Goal: Task Accomplishment & Management: Complete application form

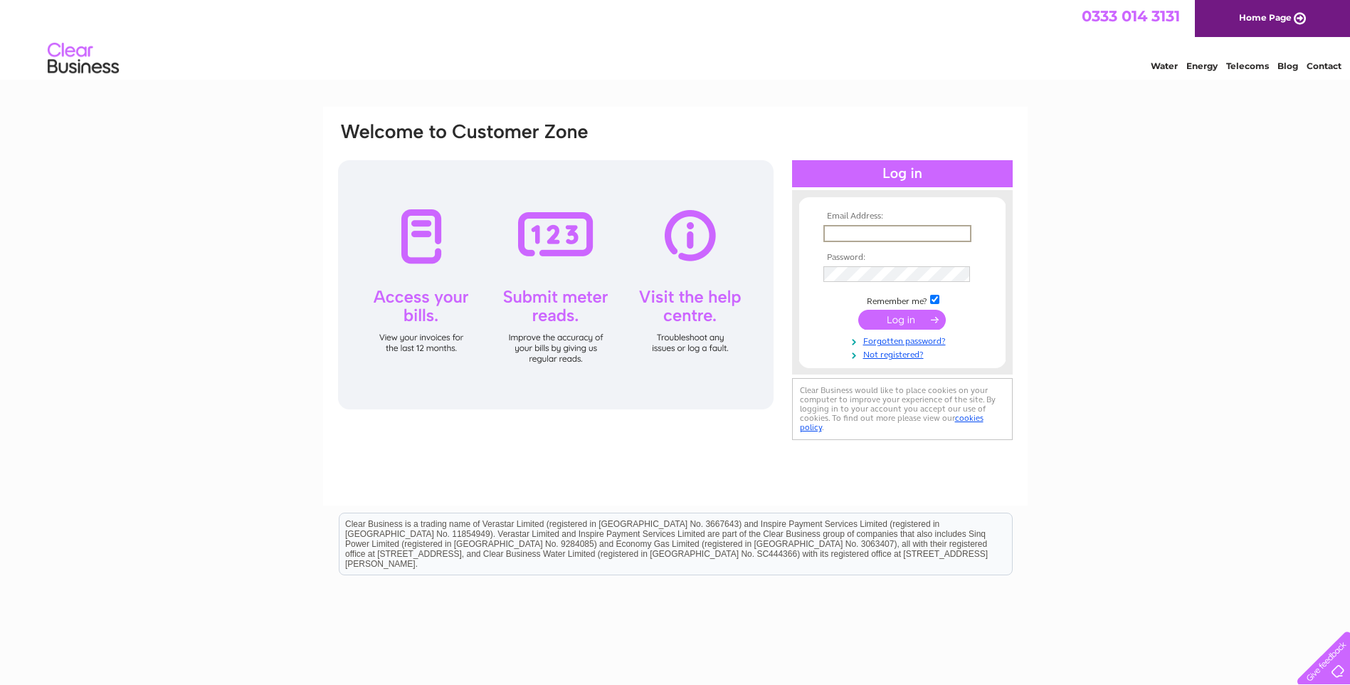
click at [866, 230] on input "text" at bounding box center [897, 233] width 148 height 17
type input "forsterelec@aol.com"
click at [892, 355] on link "Not registered?" at bounding box center [904, 352] width 162 height 14
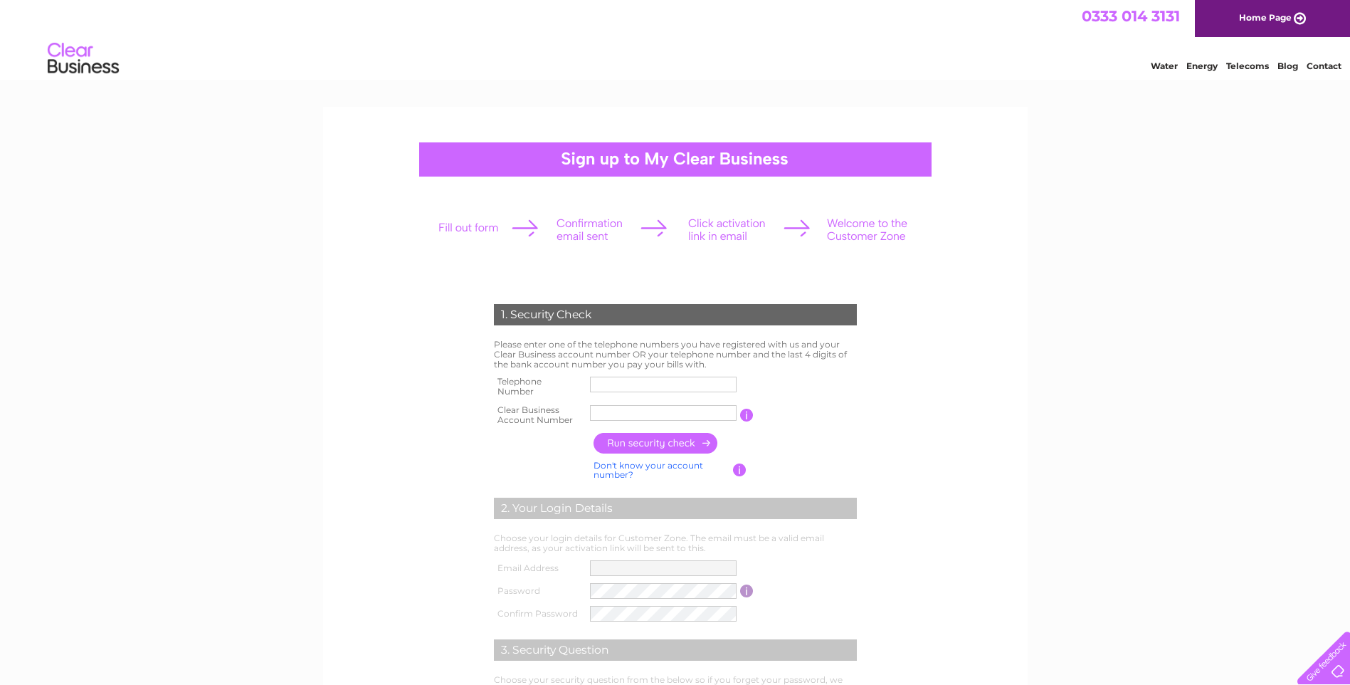
click at [705, 386] on input "text" at bounding box center [663, 384] width 147 height 16
type input "01567820371"
click at [694, 412] on input "FORSTER" at bounding box center [664, 412] width 148 height 17
type input "F"
click at [665, 443] on input "button" at bounding box center [656, 443] width 125 height 21
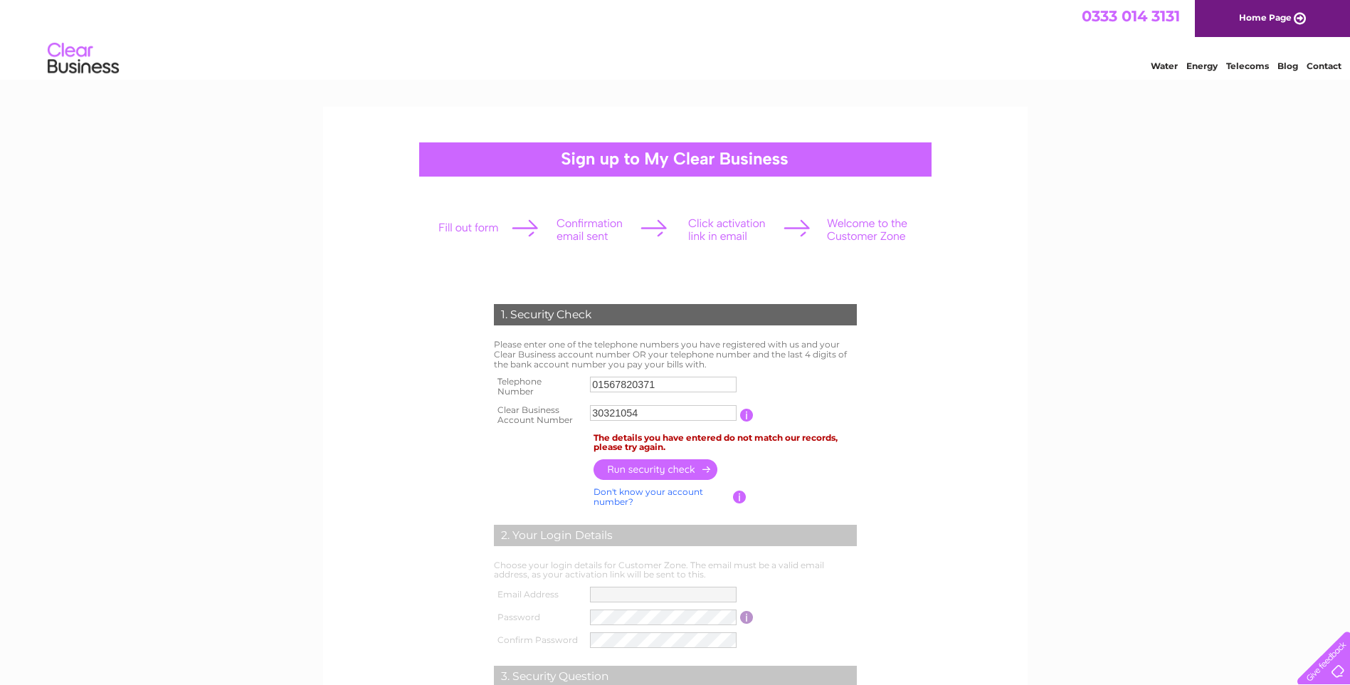
click at [700, 413] on input "30321054" at bounding box center [663, 413] width 147 height 16
type input "3"
click at [532, 229] on div at bounding box center [675, 229] width 500 height 63
click at [702, 384] on input "01567820371" at bounding box center [664, 384] width 148 height 17
click at [1122, 419] on div "1. Security Check Please enter one of the telephone numbers you have registered…" at bounding box center [675, 600] width 1350 height 986
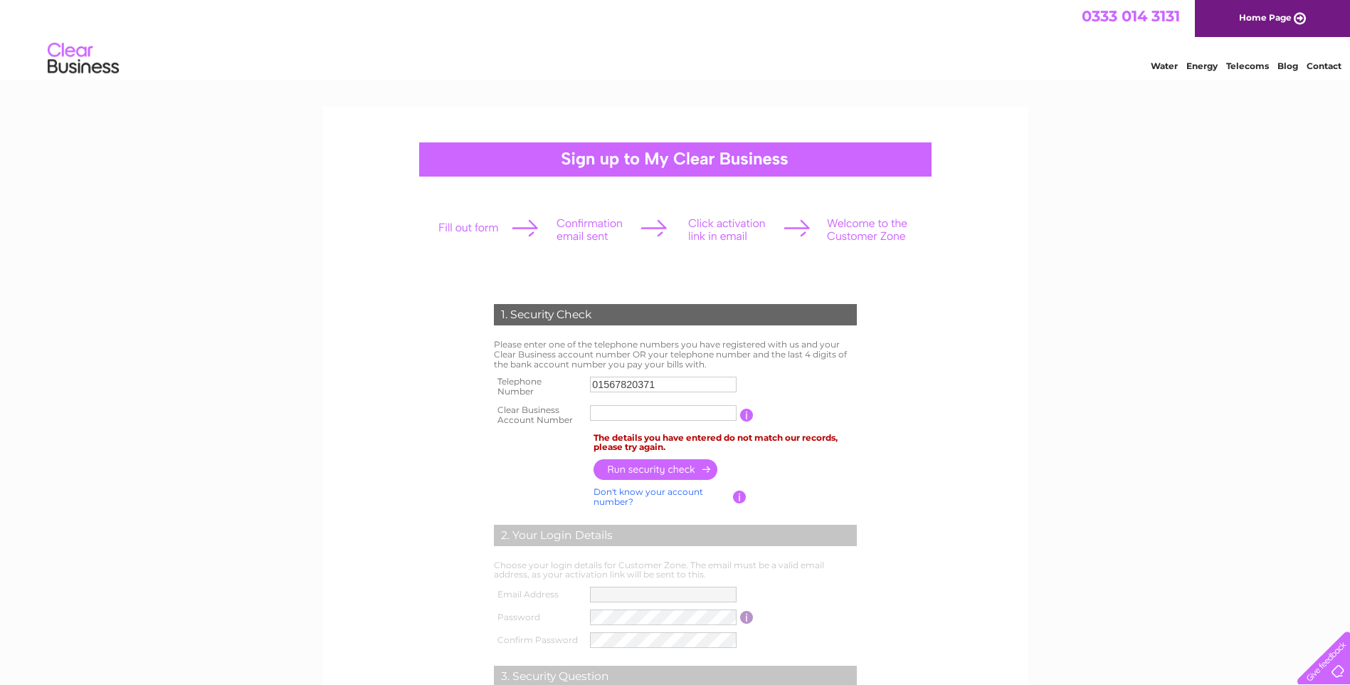
click at [729, 386] on input "01567820371" at bounding box center [663, 384] width 147 height 16
type input "0"
type input "07887998390"
click at [680, 410] on input "FORSTER" at bounding box center [663, 413] width 147 height 16
type input "F"
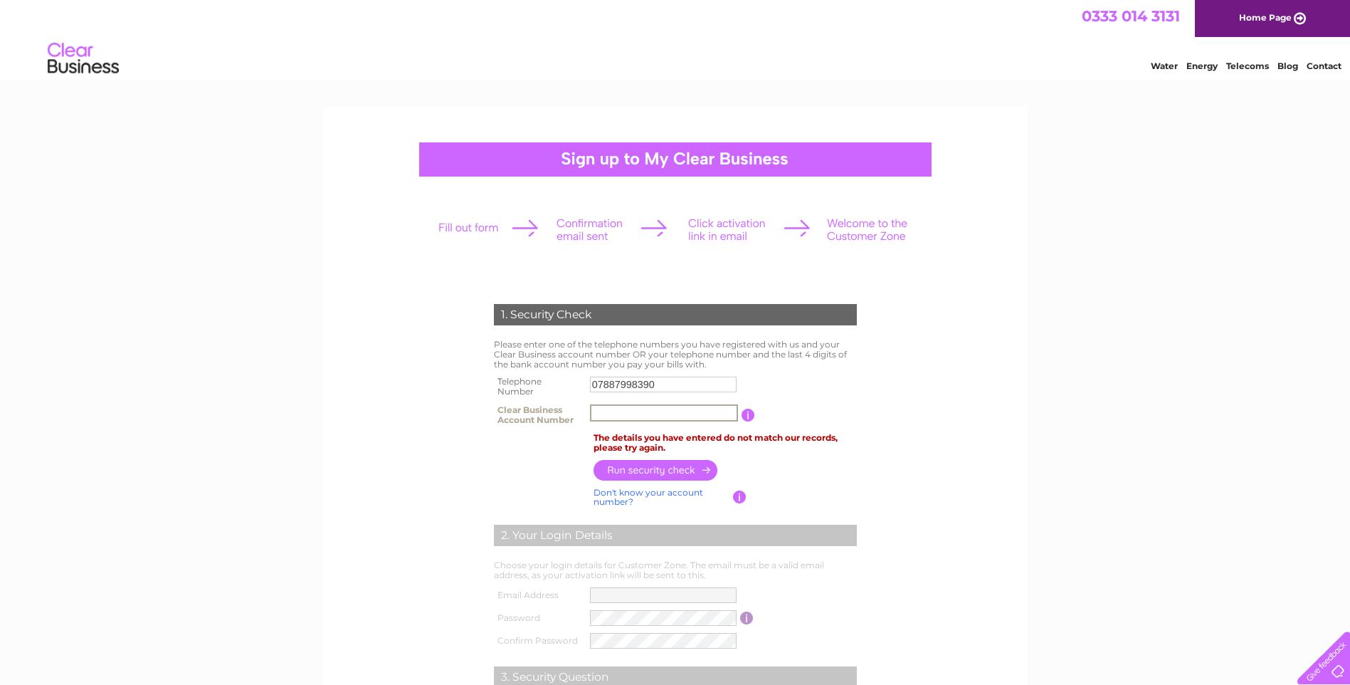
type input "3"
click at [654, 468] on input "button" at bounding box center [656, 470] width 125 height 21
click at [668, 414] on input "cb3032105" at bounding box center [663, 413] width 147 height 16
type input "c"
type input "300321054"
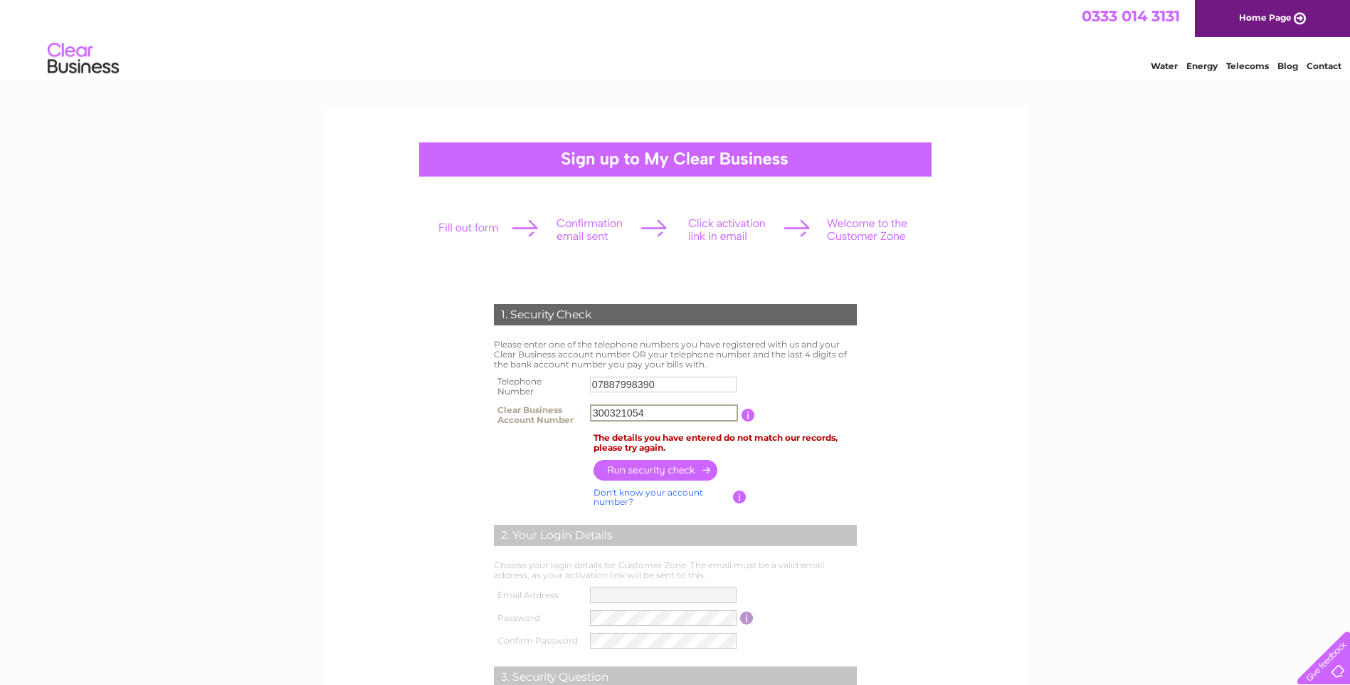
click at [658, 469] on input "button" at bounding box center [656, 470] width 125 height 21
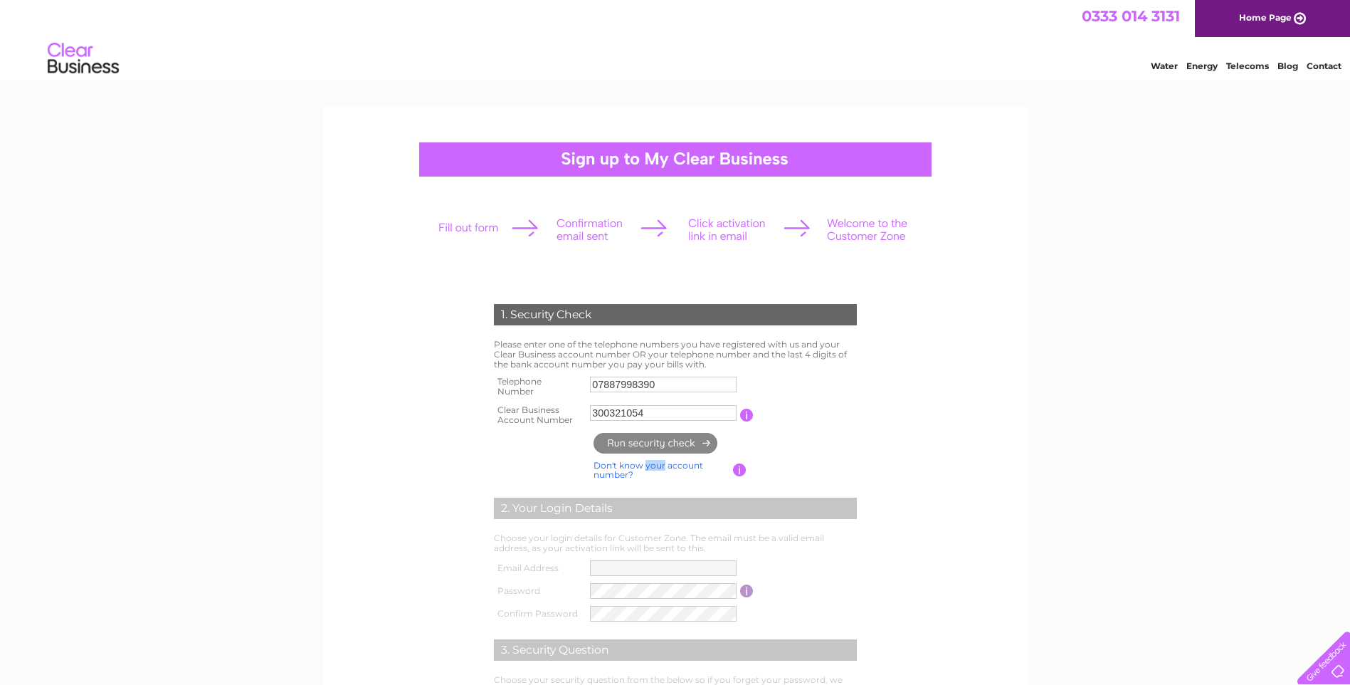
click at [658, 469] on link "Don't know your account number?" at bounding box center [649, 470] width 110 height 21
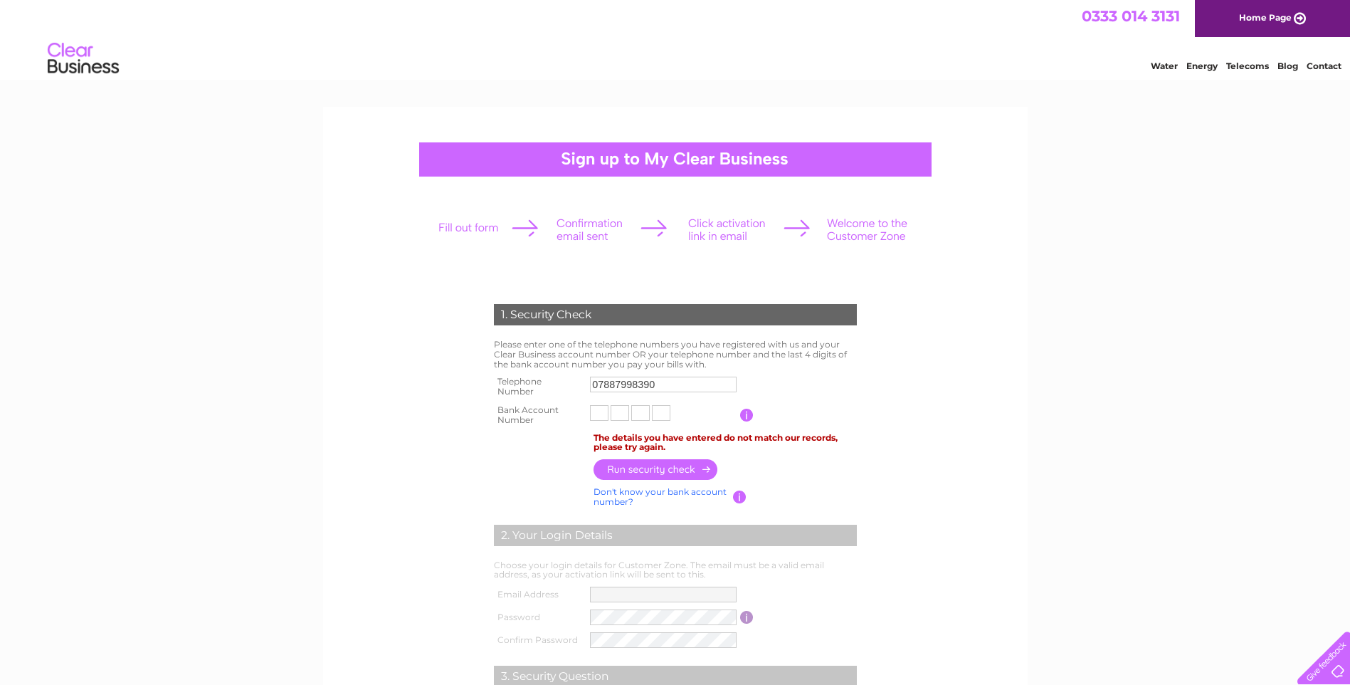
click at [601, 416] on input "text" at bounding box center [599, 413] width 19 height 16
type input "8"
click at [621, 412] on input "text" at bounding box center [622, 412] width 20 height 17
type input "6"
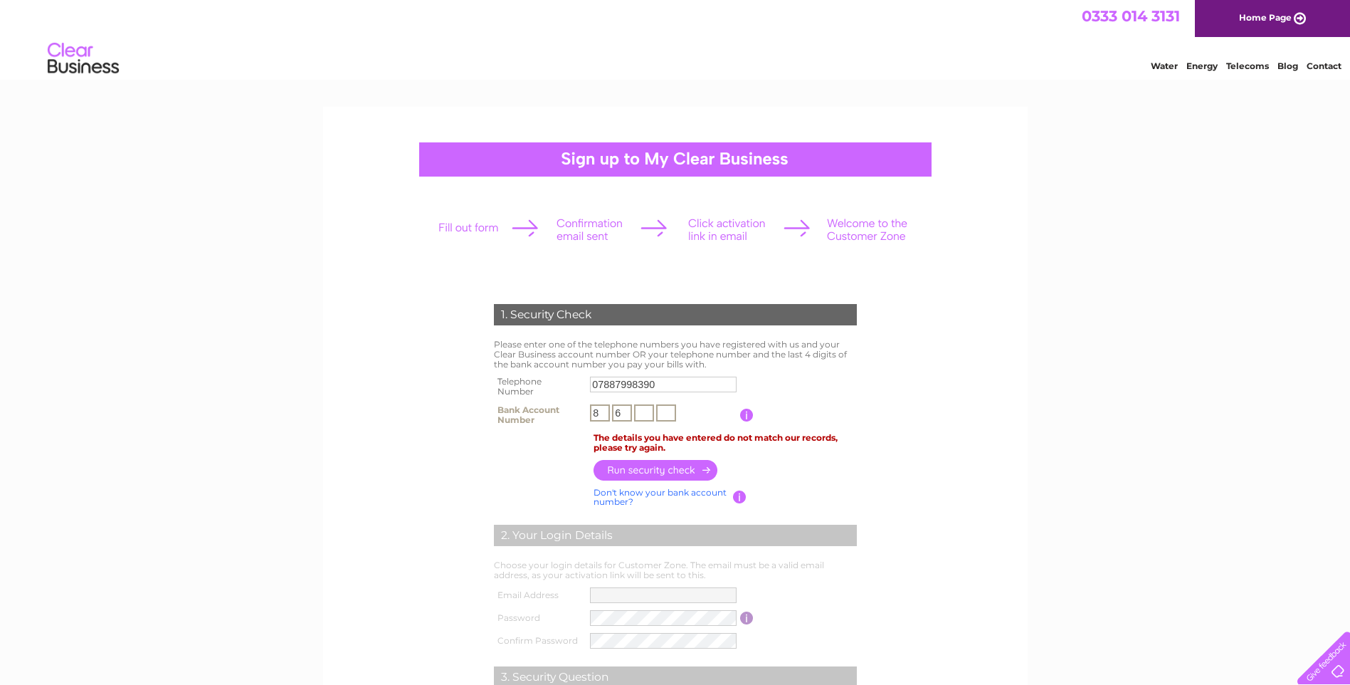
click at [646, 412] on input "text" at bounding box center [644, 412] width 20 height 17
type input "0"
click at [671, 409] on input "text" at bounding box center [666, 412] width 20 height 17
type input "1"
click at [648, 470] on input "button" at bounding box center [656, 470] width 125 height 21
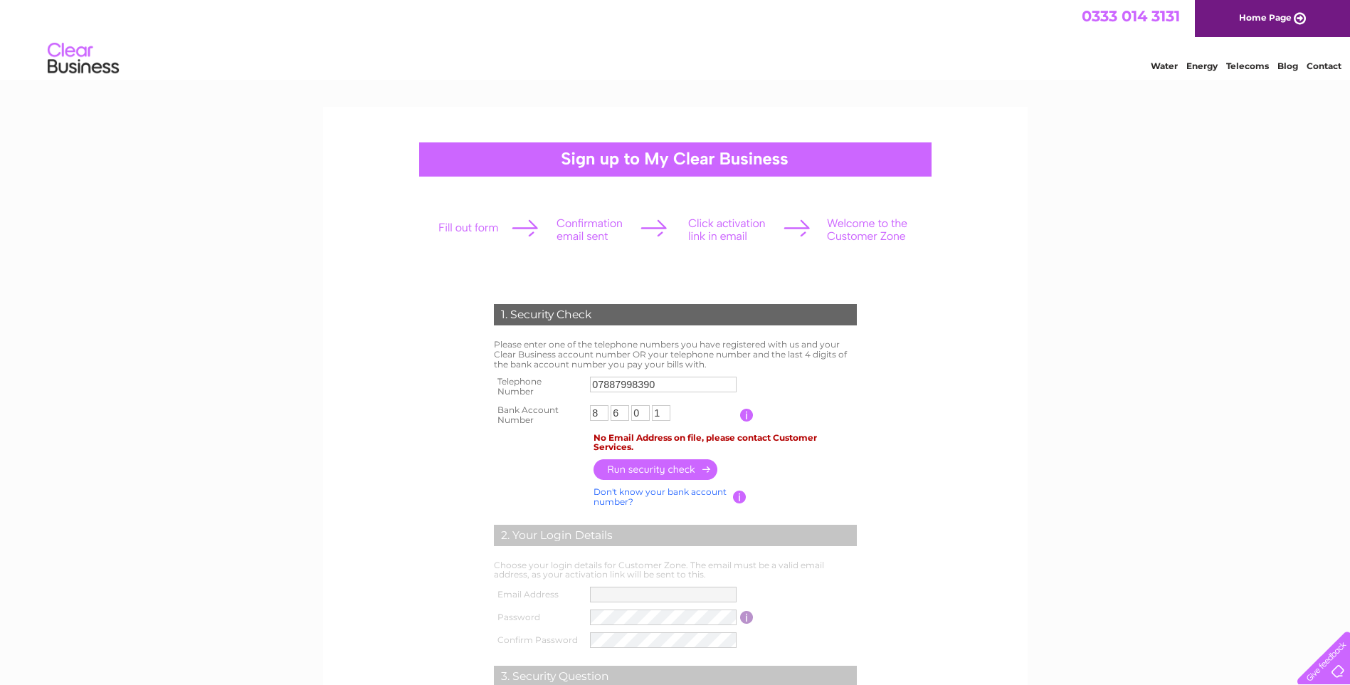
click at [1157, 348] on div "1. Security Check Please enter one of the telephone numbers you have registered…" at bounding box center [675, 600] width 1350 height 986
click at [1183, 327] on div "1. Security Check Please enter one of the telephone numbers you have registered…" at bounding box center [675, 600] width 1350 height 986
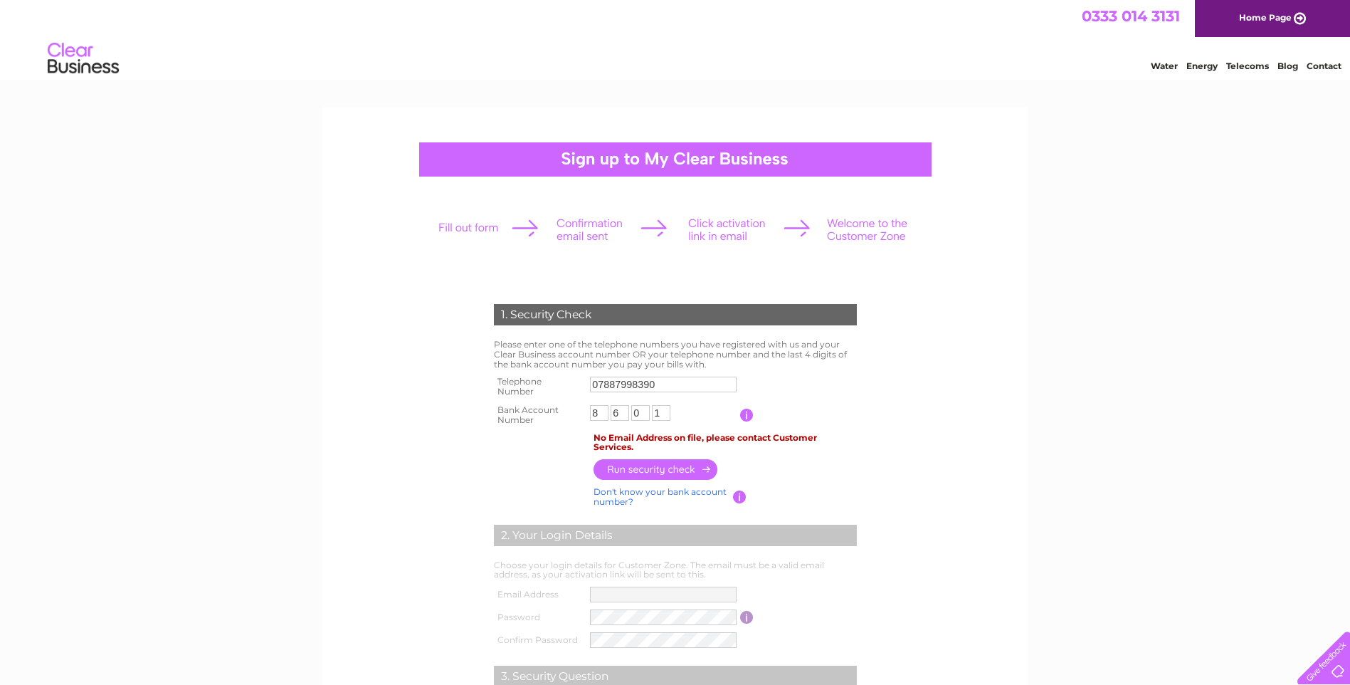
click at [715, 158] on div at bounding box center [675, 159] width 512 height 34
click at [666, 416] on input "1" at bounding box center [666, 412] width 20 height 17
click at [665, 150] on div at bounding box center [675, 159] width 512 height 34
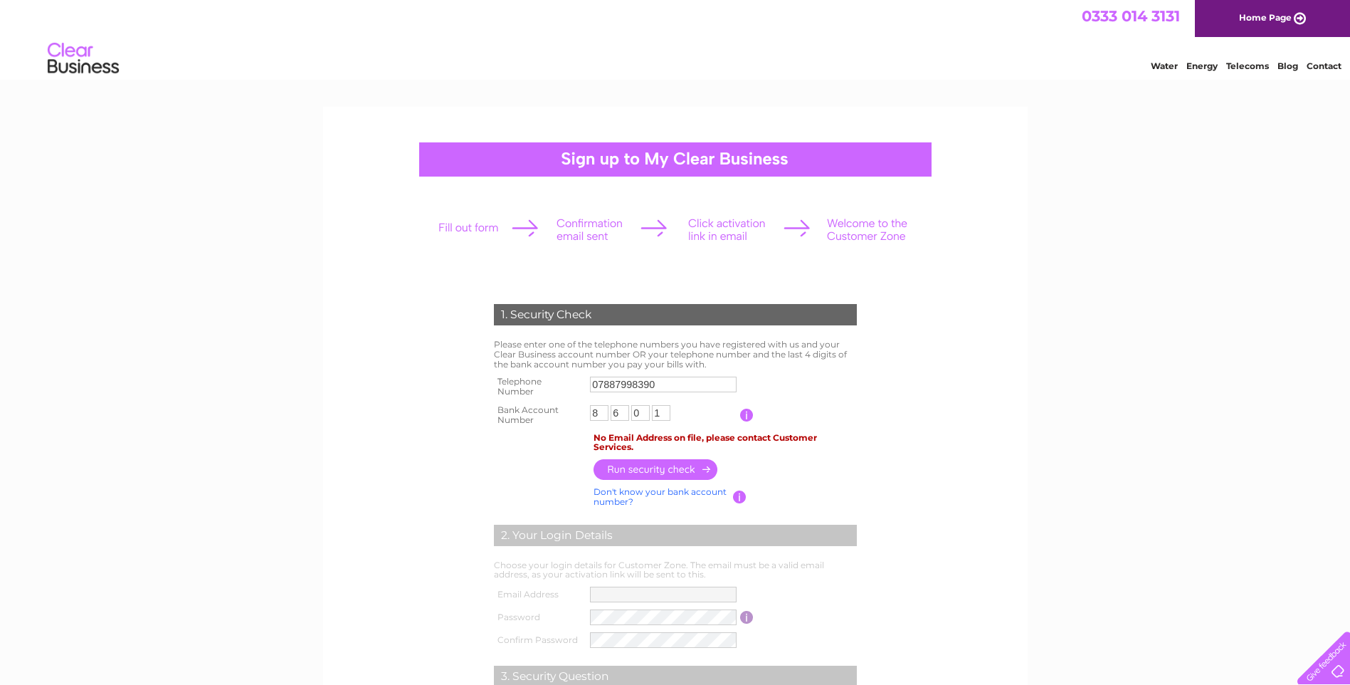
click at [529, 231] on div at bounding box center [675, 229] width 500 height 63
click at [628, 227] on div at bounding box center [675, 229] width 500 height 63
click at [678, 380] on input "07887998390" at bounding box center [664, 384] width 148 height 17
type input "0"
type input "01567820371"
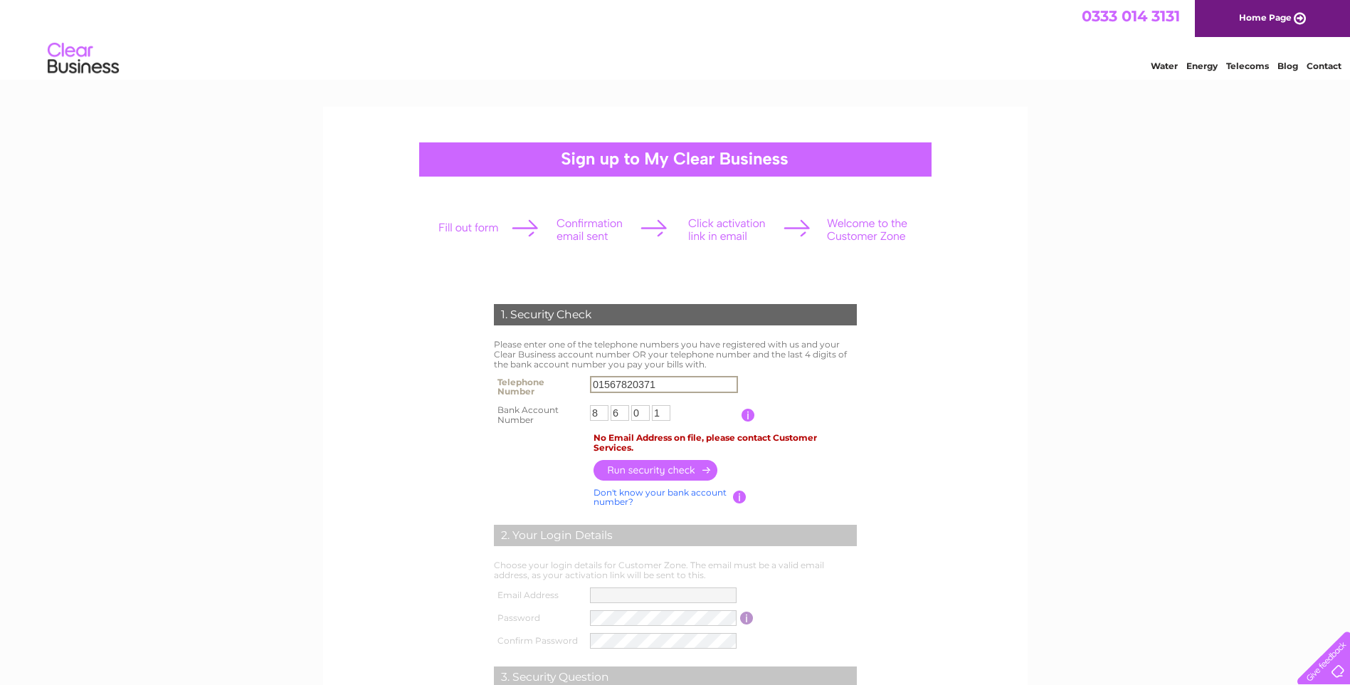
click at [665, 463] on input "button" at bounding box center [656, 470] width 125 height 21
click at [1265, 19] on link "Home Page" at bounding box center [1272, 18] width 155 height 37
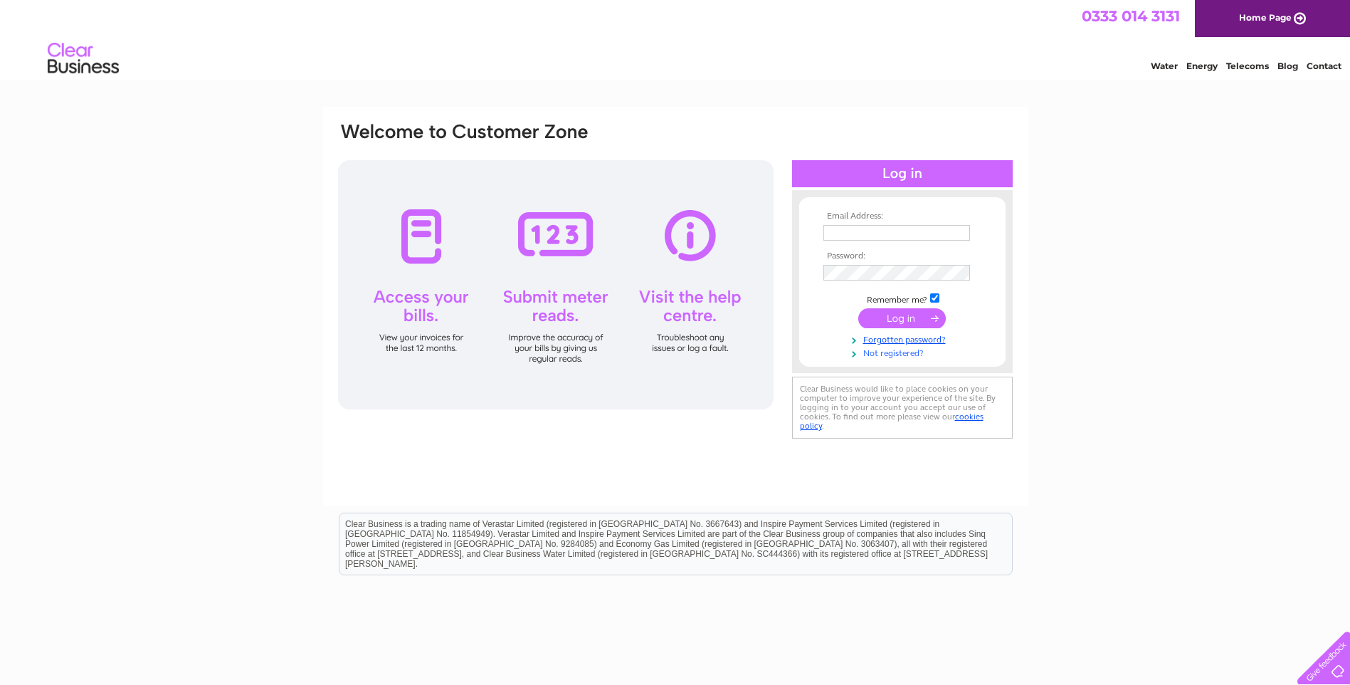
click at [876, 353] on link "Not registered?" at bounding box center [904, 352] width 162 height 14
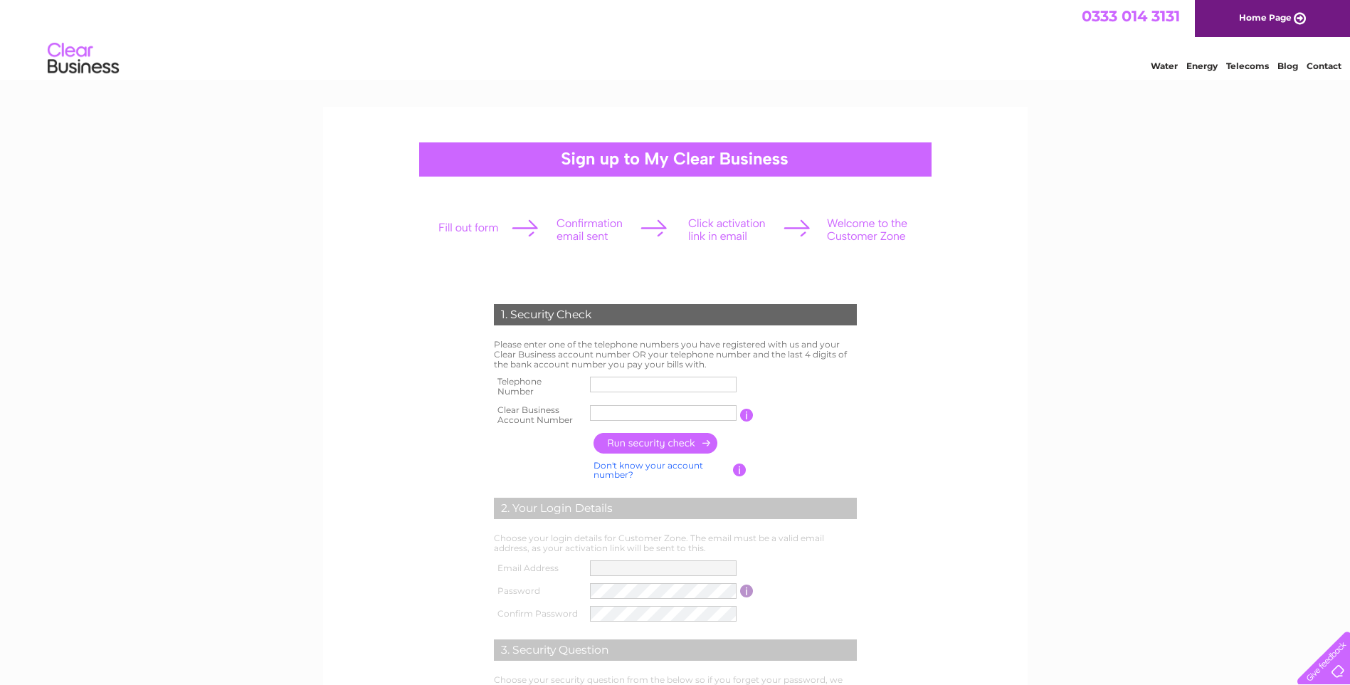
click at [648, 383] on input "text" at bounding box center [663, 384] width 147 height 16
click at [648, 383] on input "text" at bounding box center [664, 384] width 148 height 17
type input "01567820371"
click at [665, 411] on input "FORSTER" at bounding box center [663, 413] width 147 height 16
type input "F"
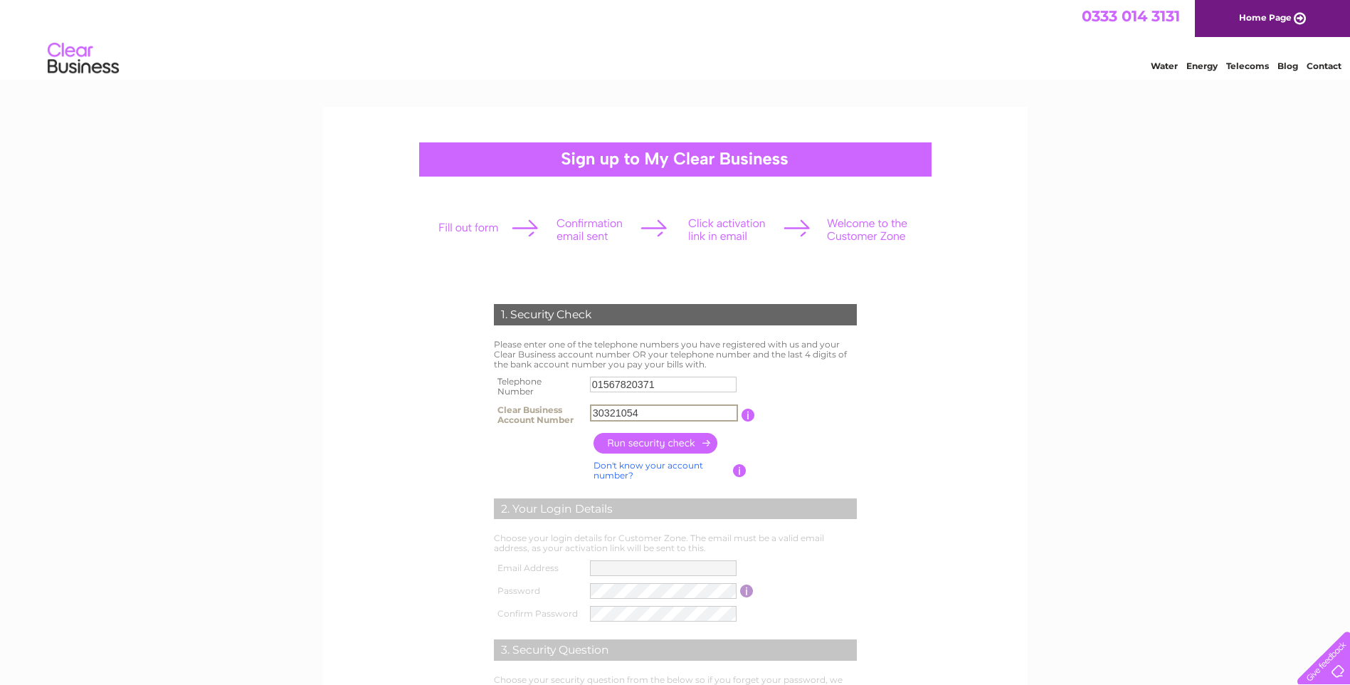
type input "30321054"
click at [658, 443] on input "button" at bounding box center [656, 443] width 125 height 21
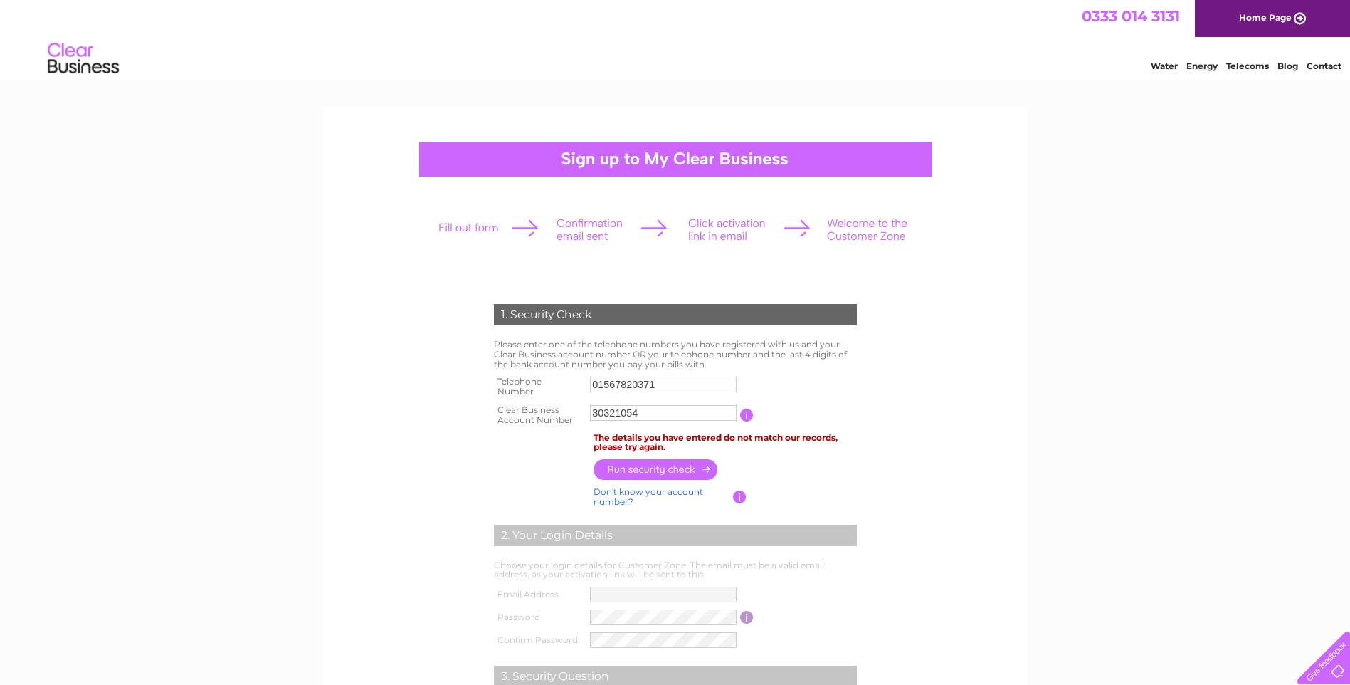
click at [702, 384] on input "01567820371" at bounding box center [663, 384] width 147 height 16
type input "0"
type input "07887998390"
click at [1028, 437] on div "1. Security Check Please enter one of the telephone numbers you have registered…" at bounding box center [675, 600] width 1350 height 986
click at [665, 467] on input "button" at bounding box center [656, 469] width 125 height 21
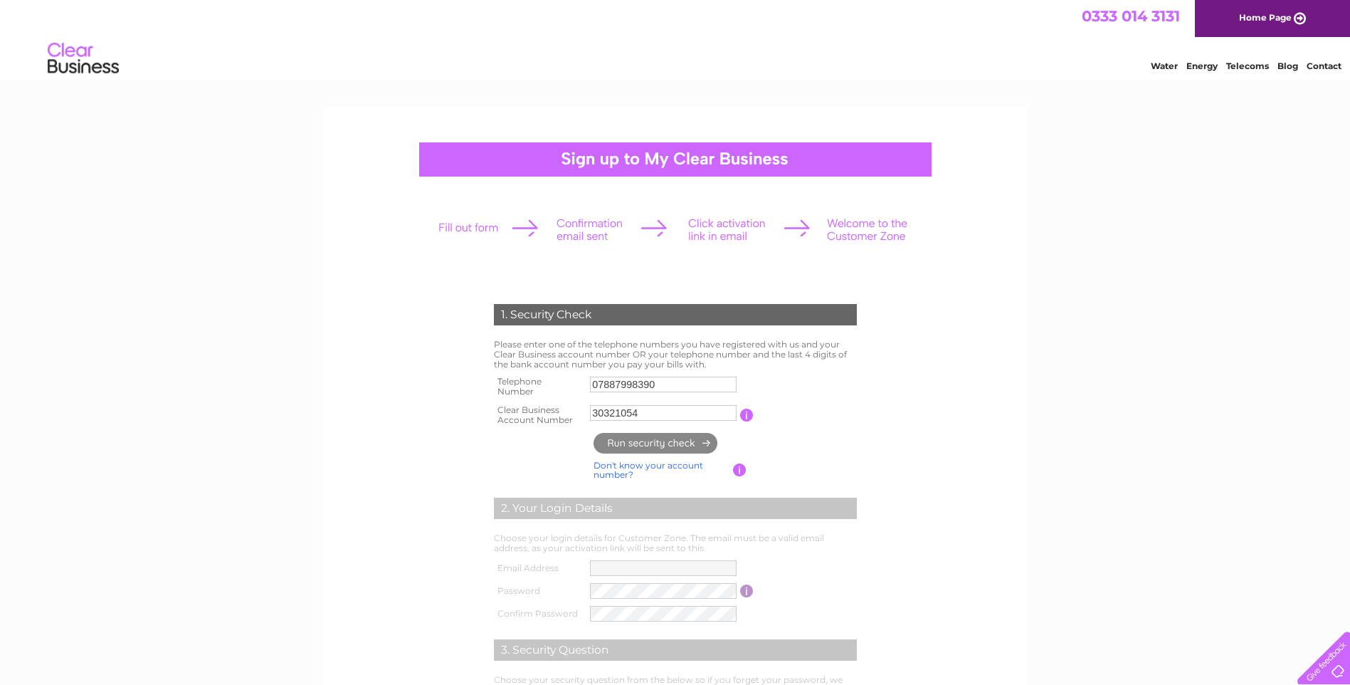
click at [665, 467] on link "Don't know your account number?" at bounding box center [649, 470] width 110 height 21
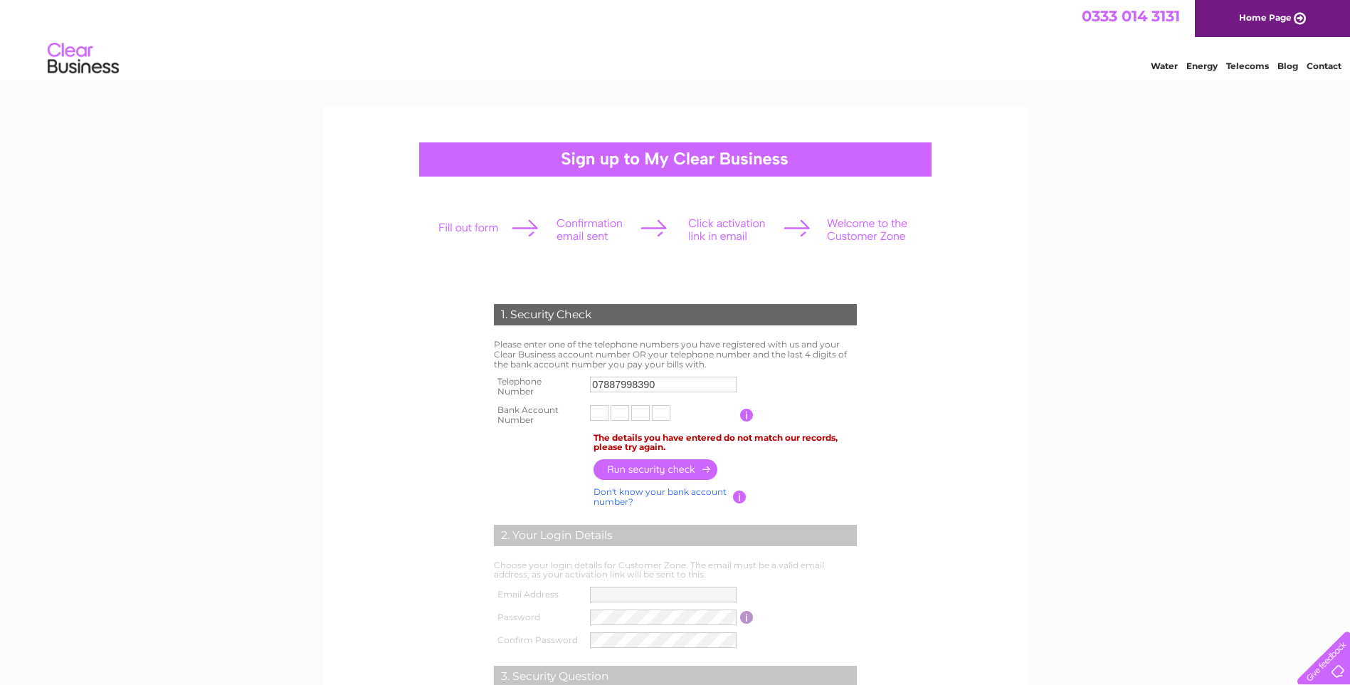
click at [665, 467] on input "button" at bounding box center [656, 469] width 125 height 21
